Goal: Find specific page/section: Find specific page/section

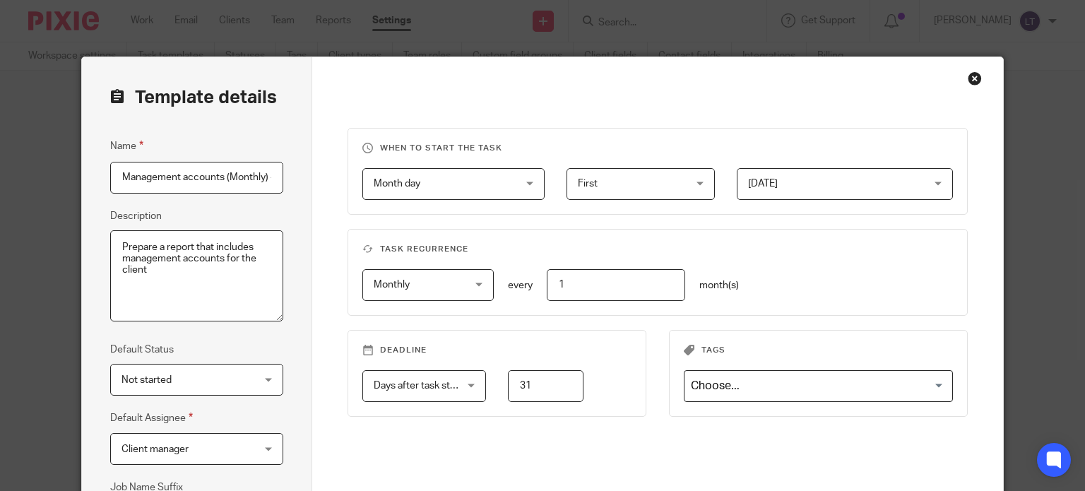
click at [969, 81] on div "Close this dialog window" at bounding box center [975, 78] width 14 height 14
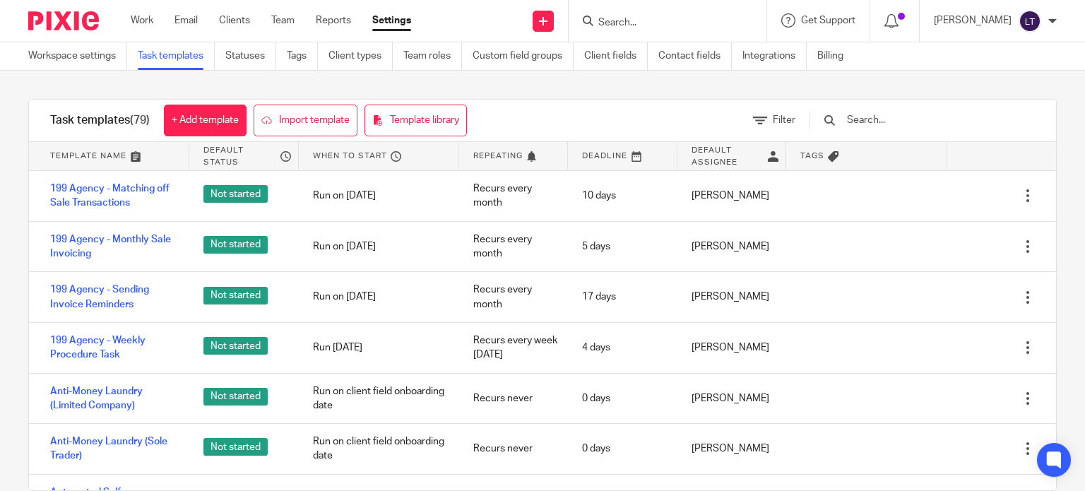
click at [699, 20] on input "Search" at bounding box center [660, 23] width 127 height 13
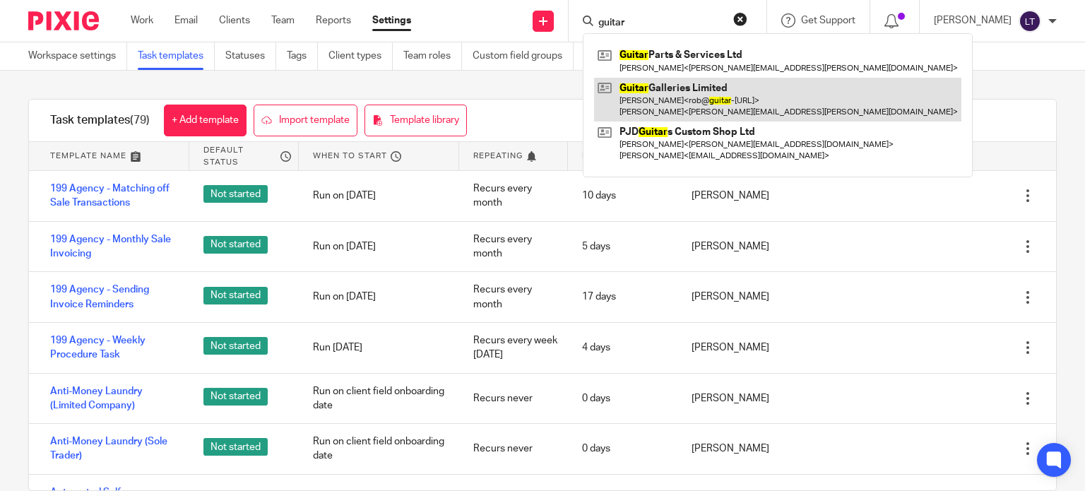
type input "guitar"
click at [704, 88] on link at bounding box center [777, 100] width 367 height 44
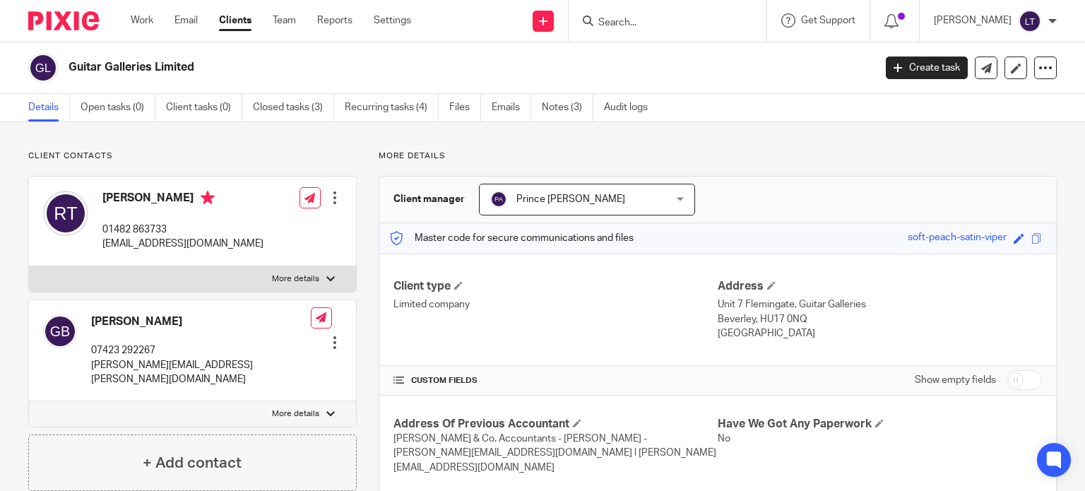
click at [327, 273] on label "More details" at bounding box center [192, 278] width 327 height 25
click at [29, 266] on input "More details" at bounding box center [28, 266] width 1 height 1
checkbox input "true"
